Goal: Task Accomplishment & Management: Complete application form

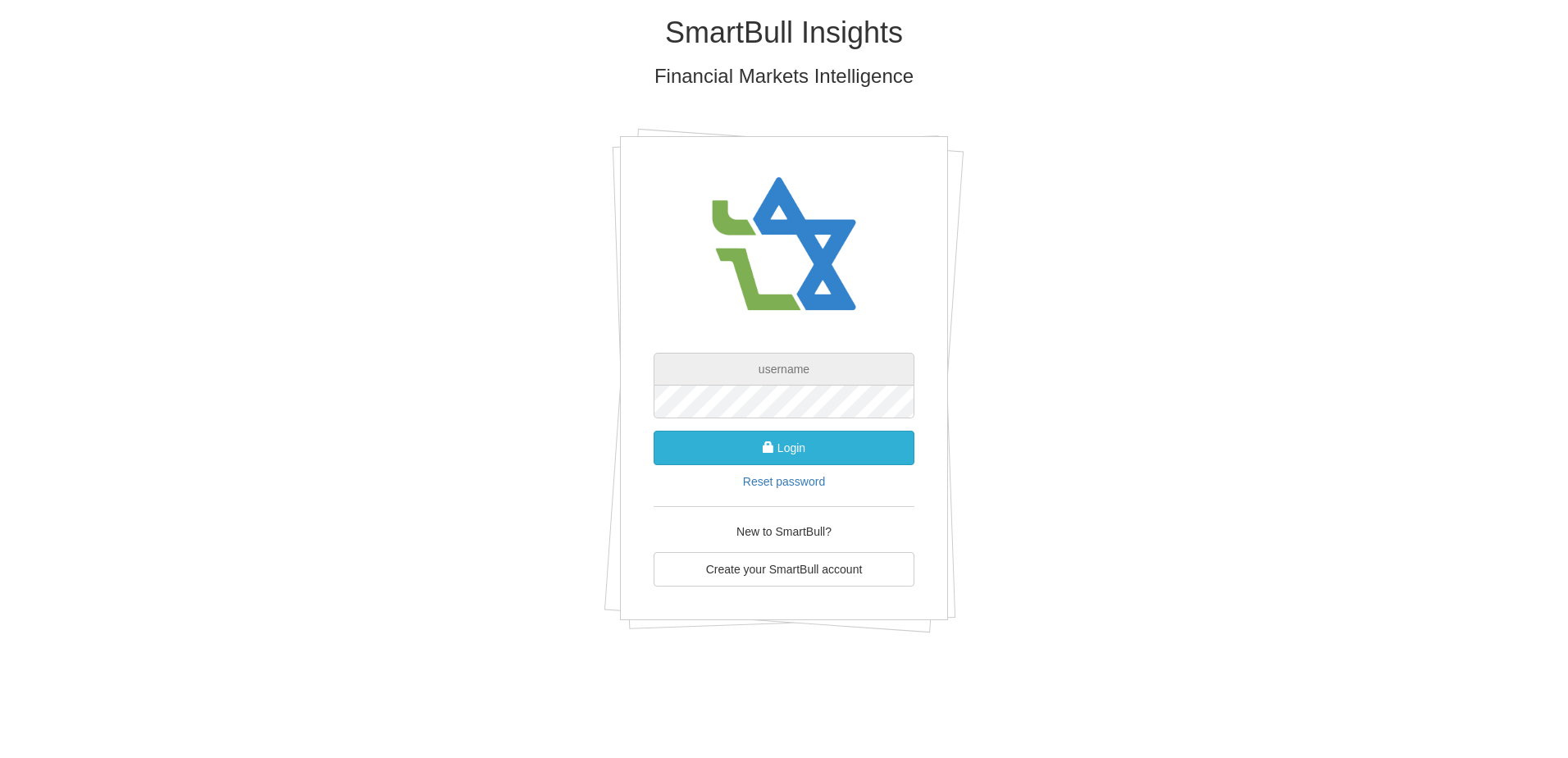
type input "[EMAIL_ADDRESS][DOMAIN_NAME]"
click at [784, 441] on button "Login" at bounding box center [784, 447] width 261 height 34
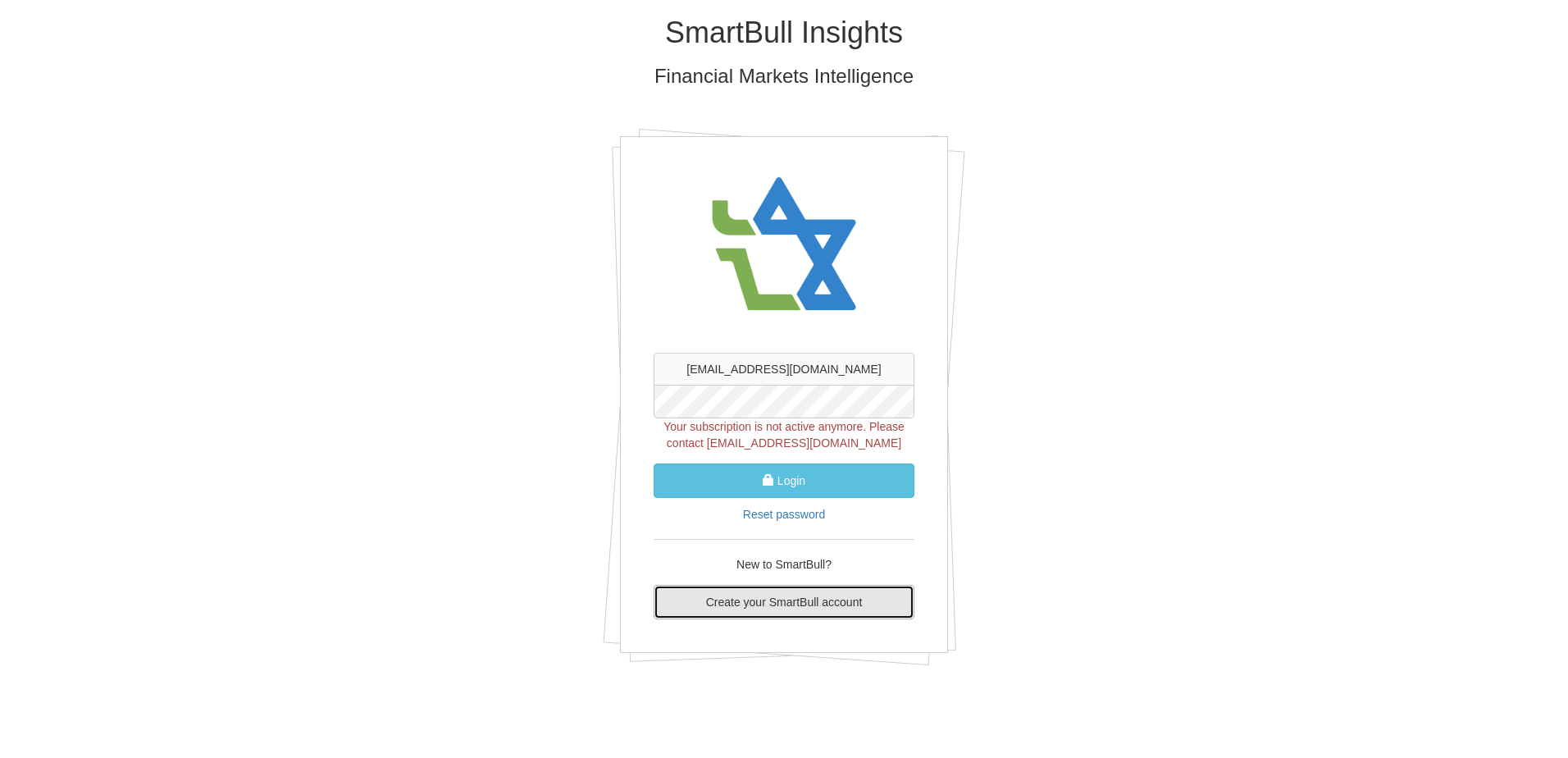
click at [784, 592] on link "Create your SmartBull account" at bounding box center [784, 602] width 261 height 34
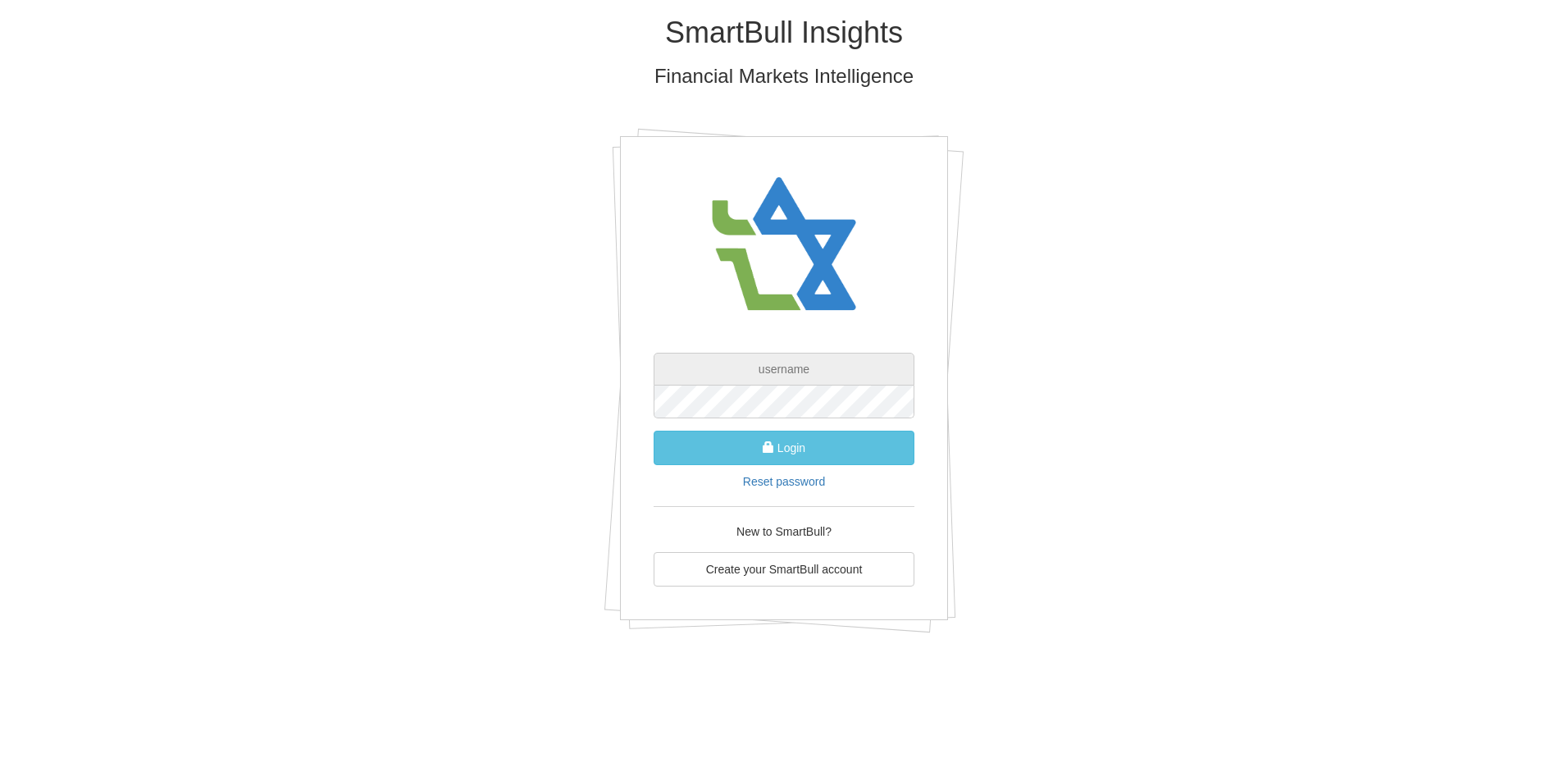
type input "[EMAIL_ADDRESS][DOMAIN_NAME]"
click at [984, 51] on div "SmartBull Insights Financial Markets Intelligence" at bounding box center [784, 48] width 960 height 96
